Goal: Transaction & Acquisition: Book appointment/travel/reservation

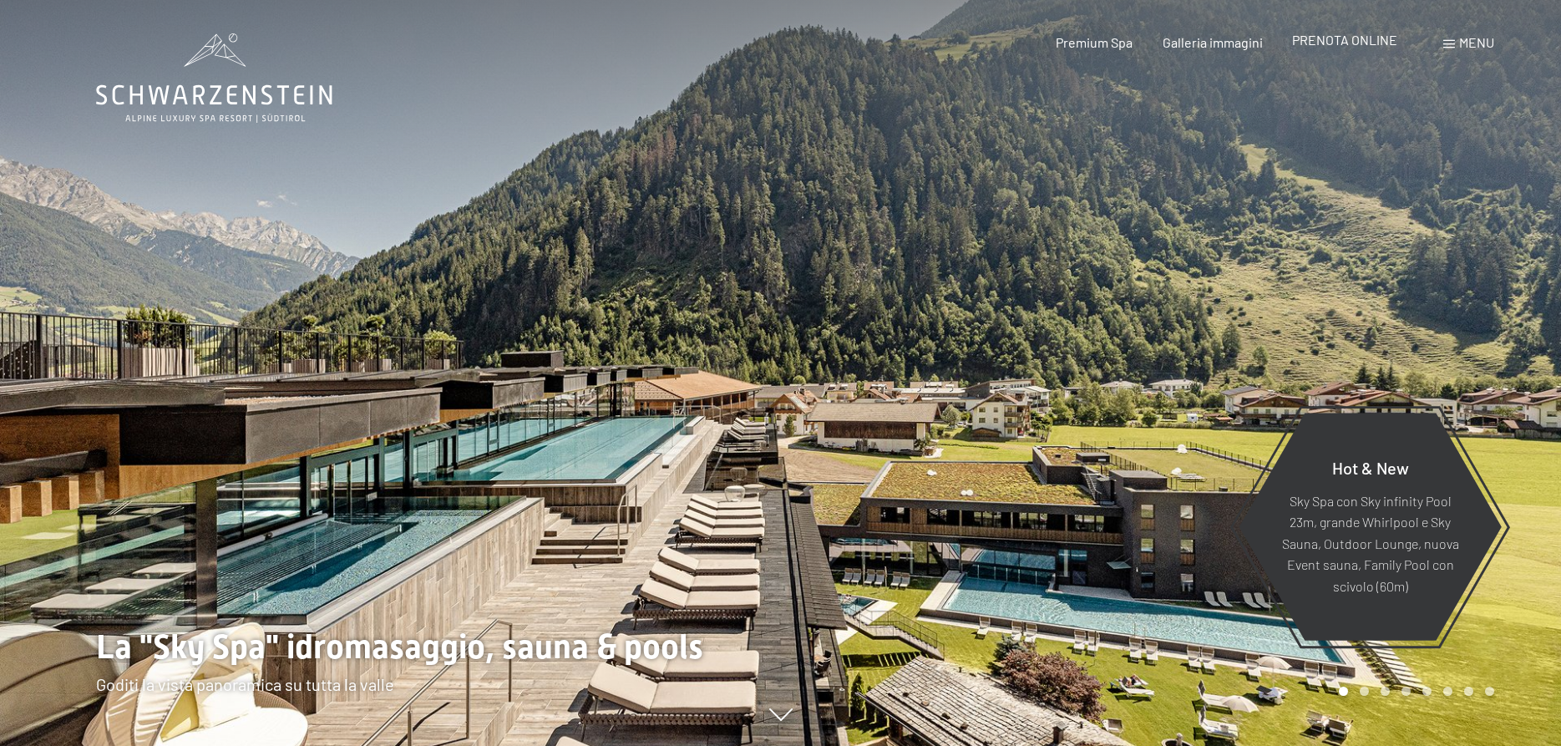
click at [1342, 41] on span "PRENOTA ONLINE" at bounding box center [1344, 40] width 105 height 16
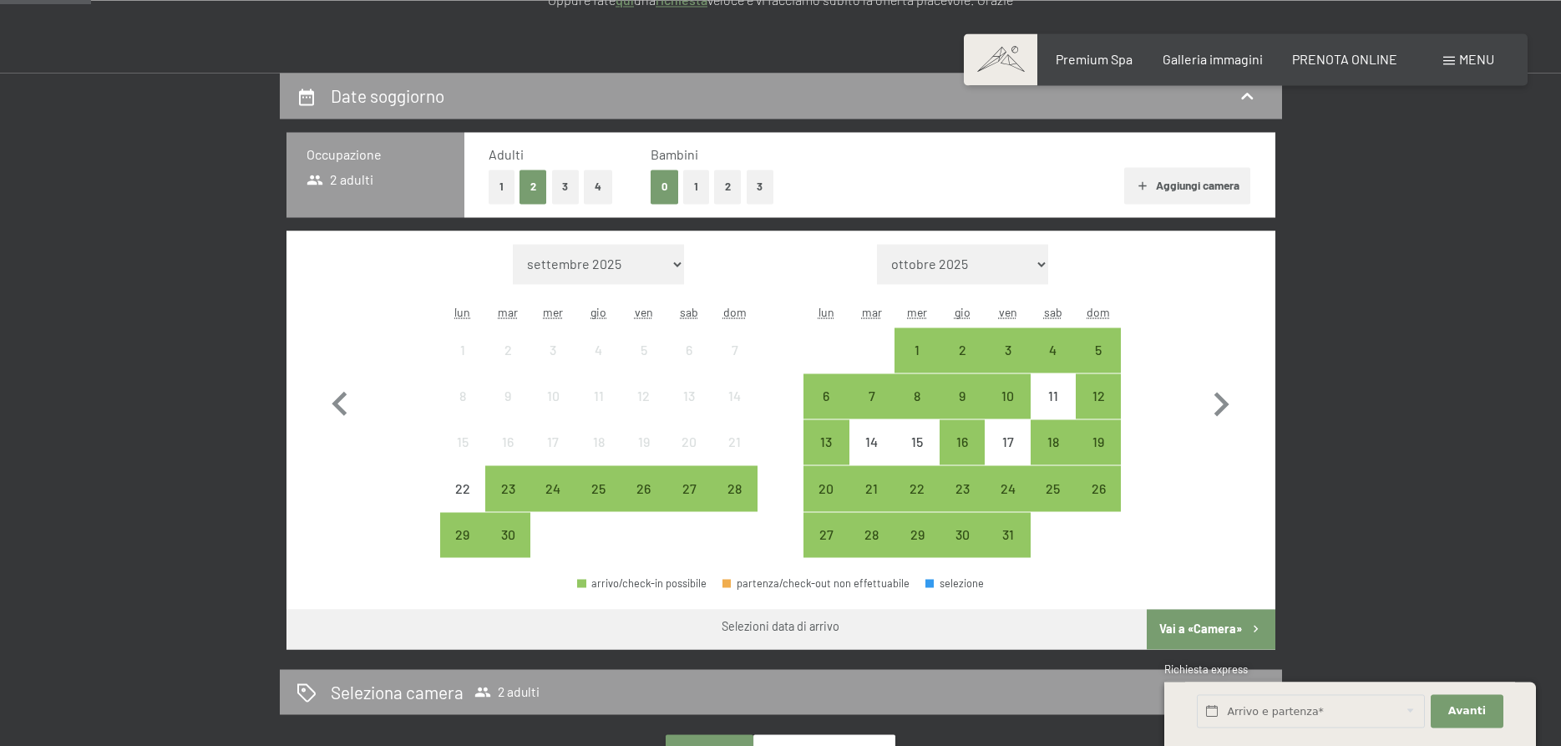
scroll to position [341, 0]
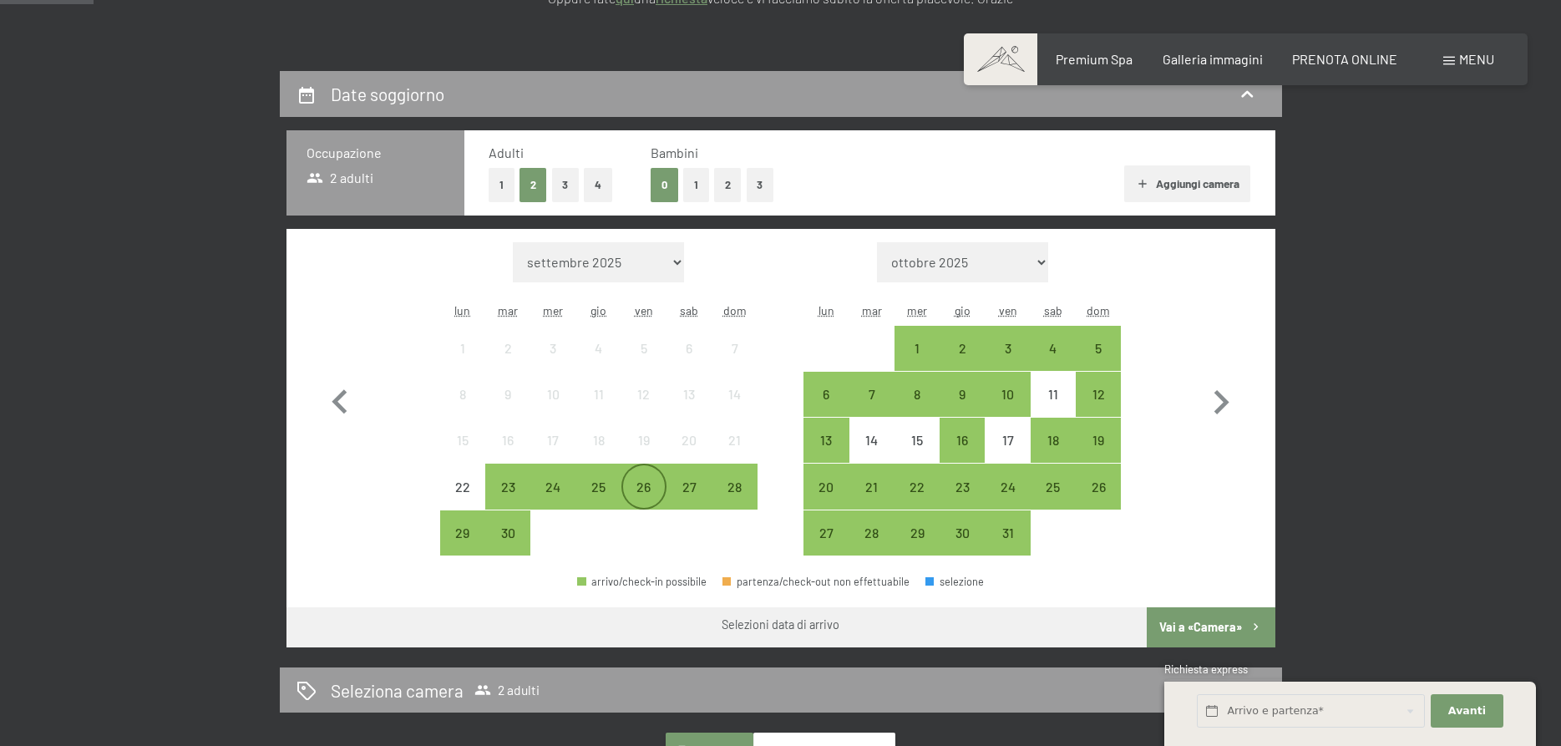
click at [655, 493] on div "26" at bounding box center [644, 501] width 42 height 42
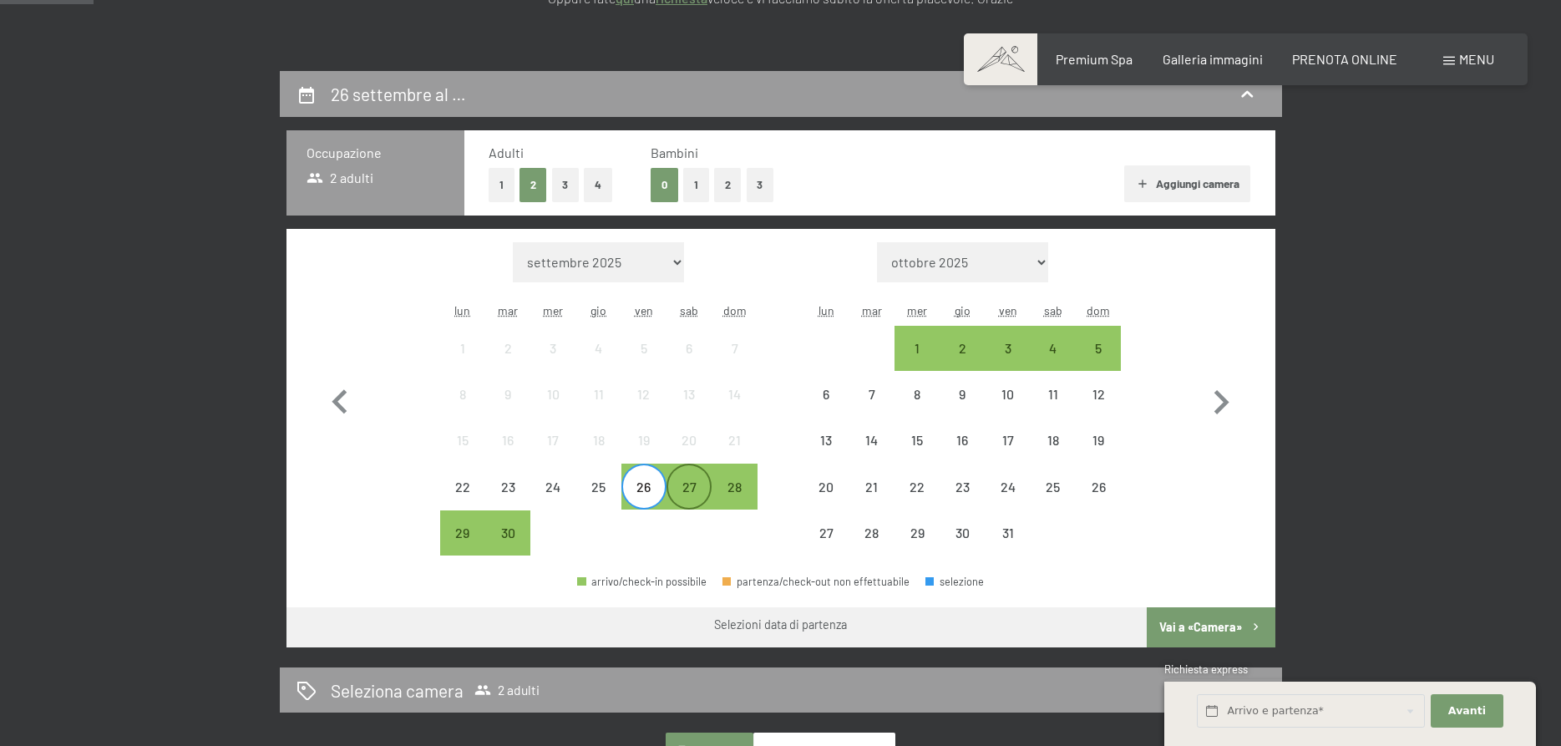
click at [692, 496] on div "27" at bounding box center [689, 501] width 42 height 42
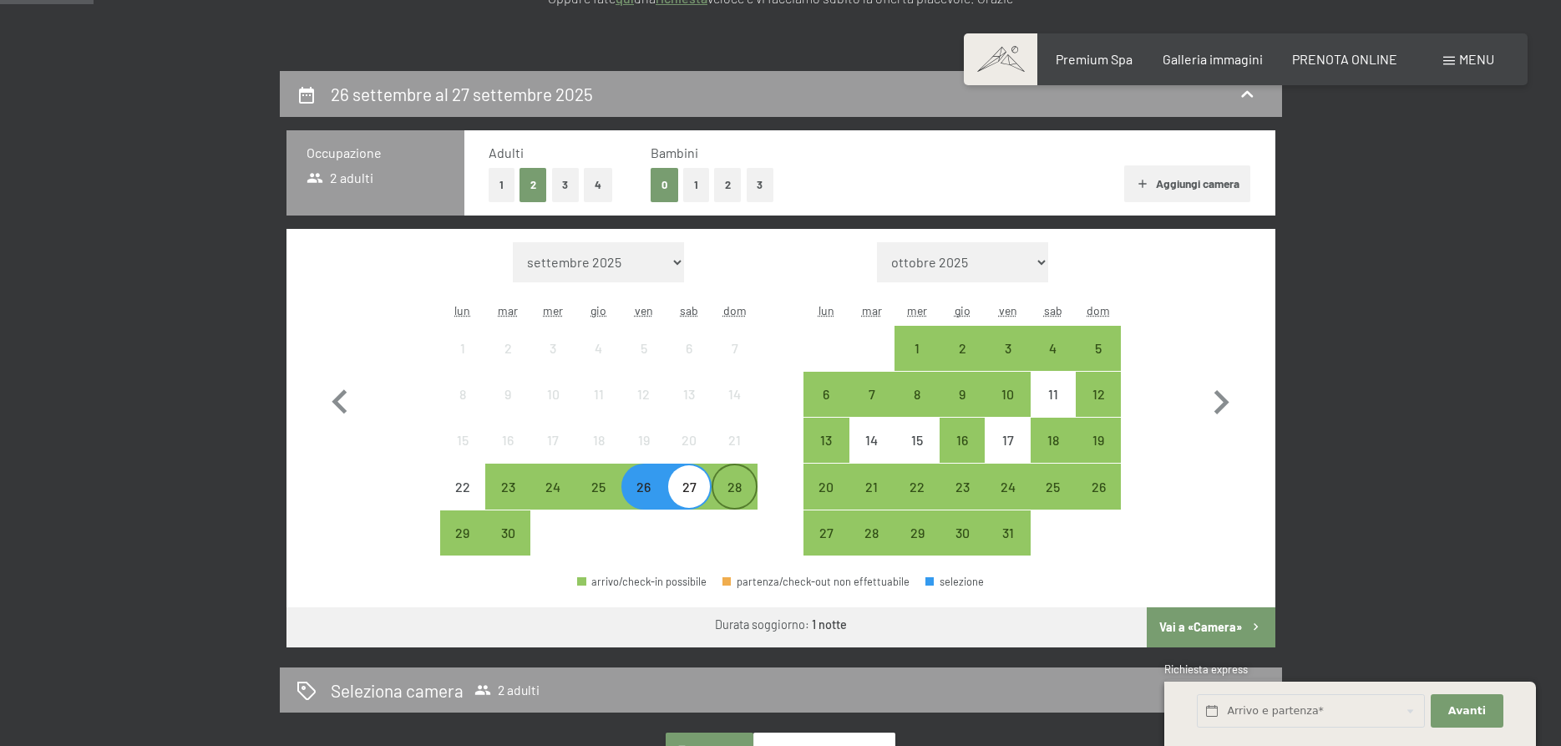
click at [736, 494] on div "28" at bounding box center [734, 501] width 42 height 42
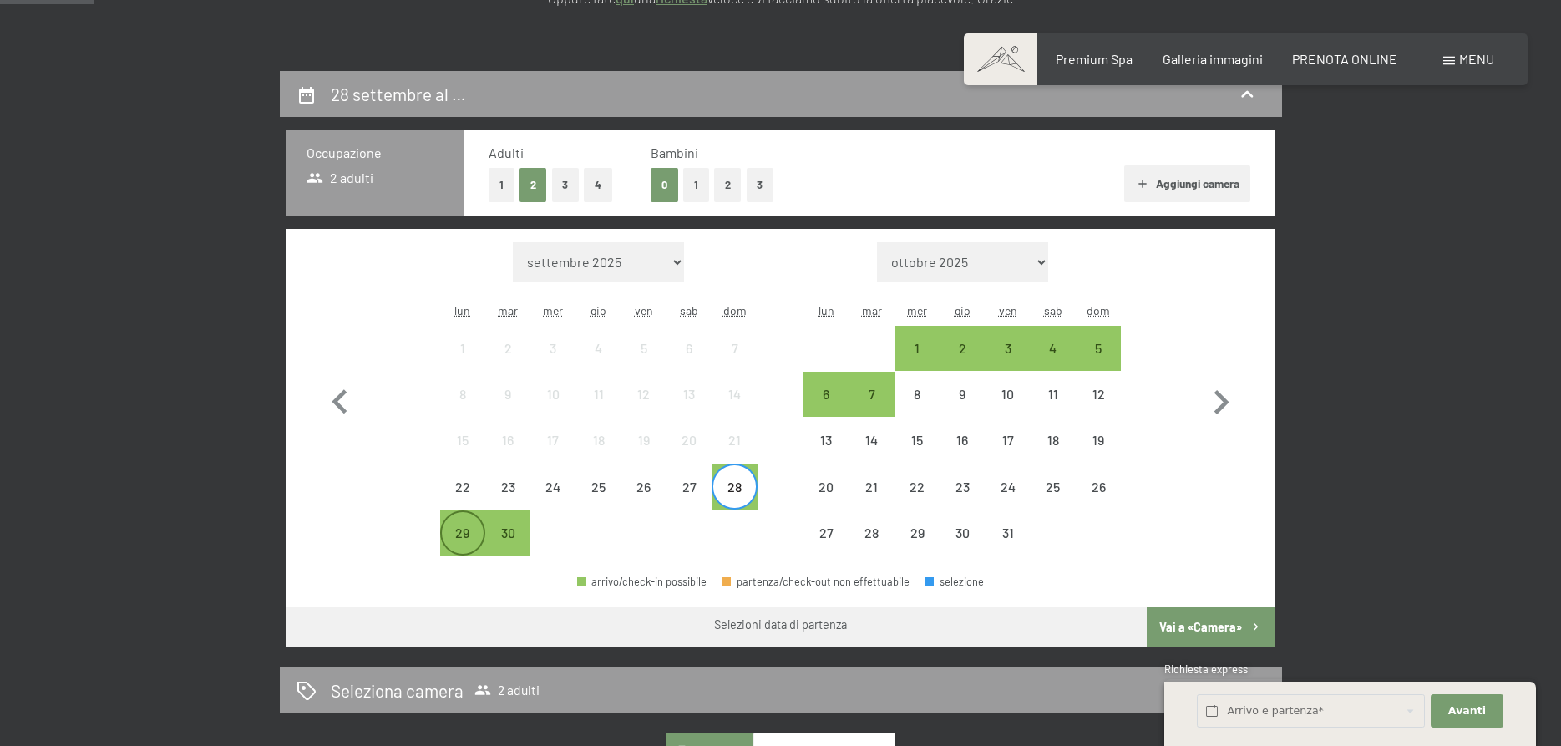
click at [461, 533] on div "29" at bounding box center [463, 547] width 42 height 42
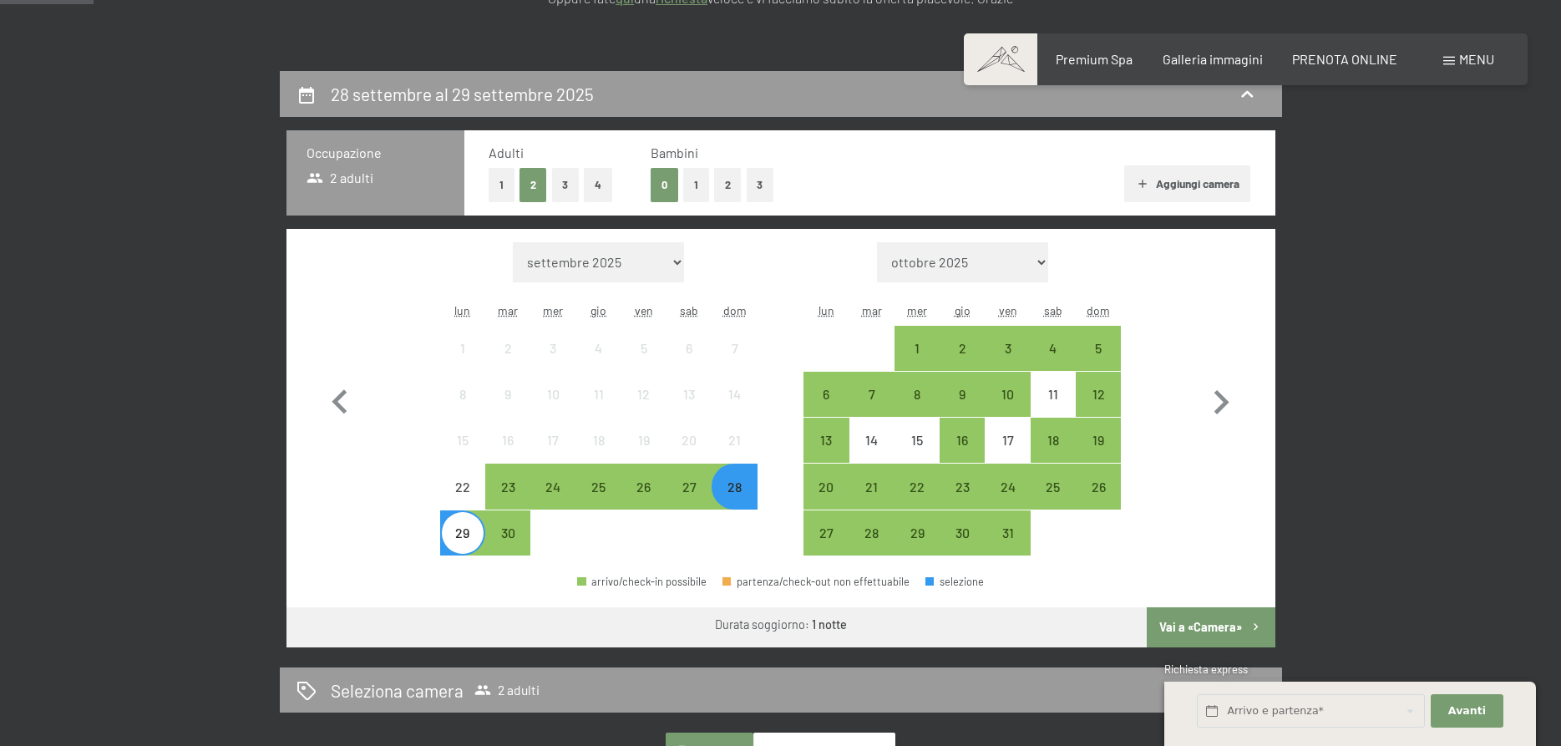
click at [1206, 632] on button "Vai a «Camera»" at bounding box center [1211, 627] width 128 height 40
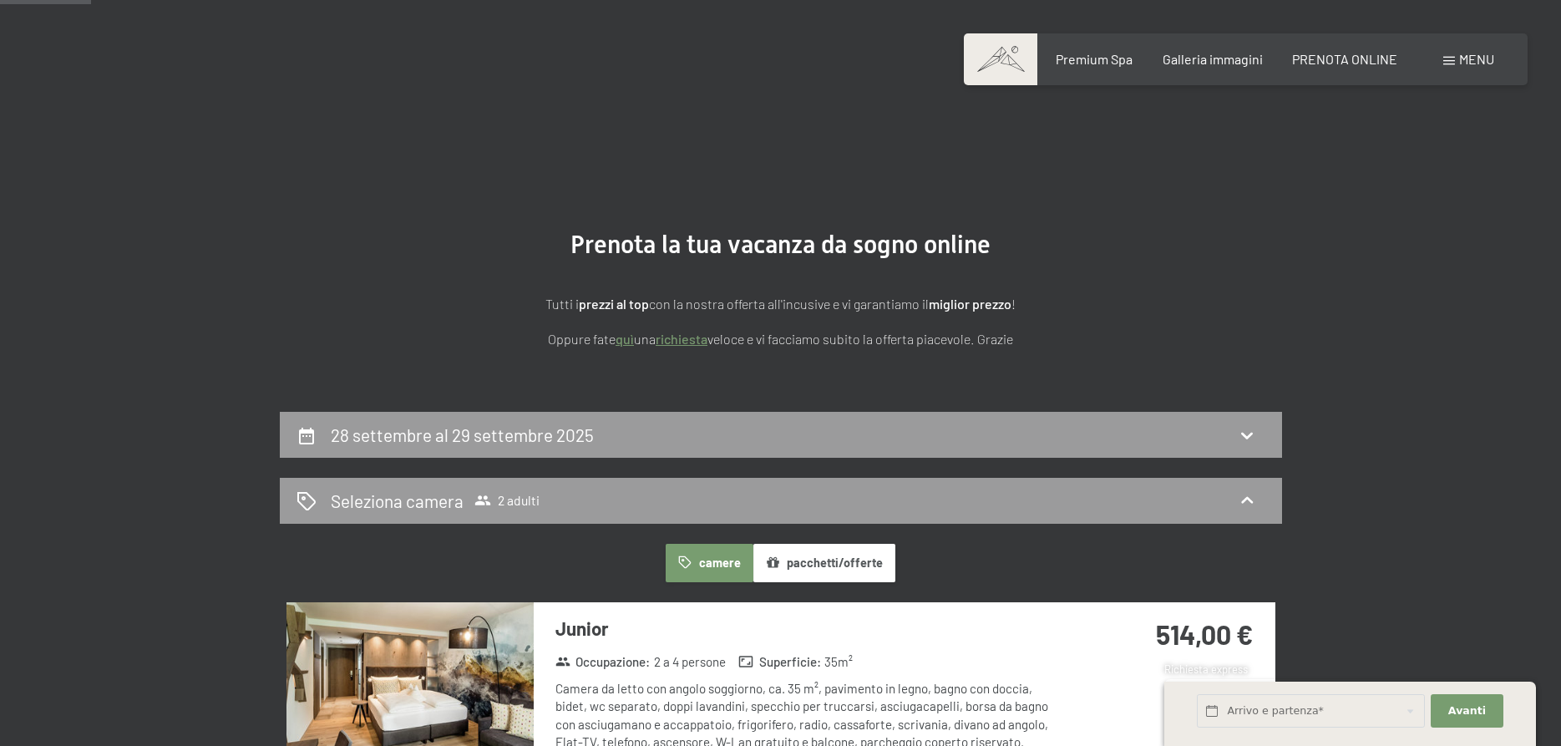
scroll to position [426, 0]
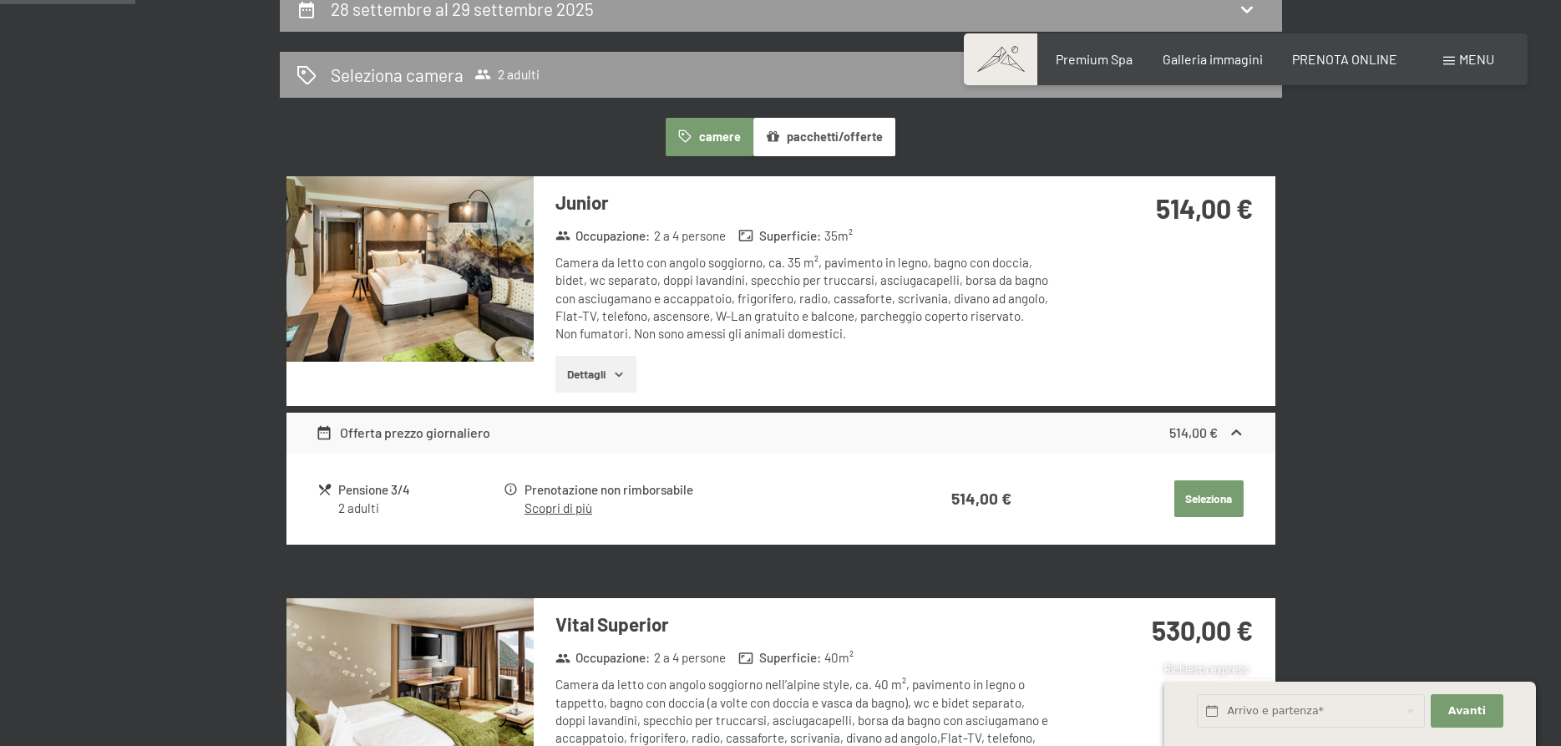
click at [1199, 499] on button "Seleziona" at bounding box center [1209, 498] width 69 height 37
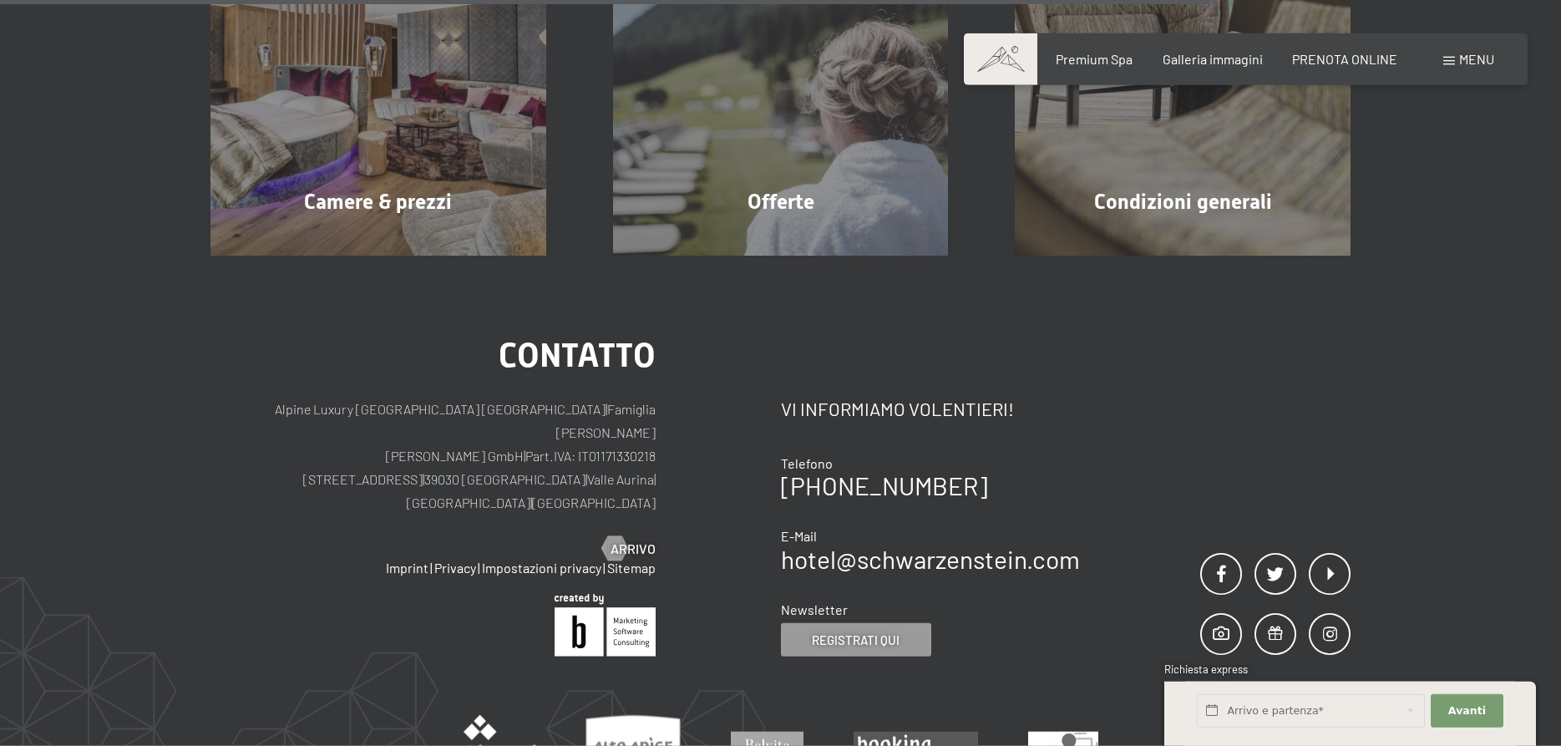
scroll to position [1802, 0]
